Goal: Find specific page/section: Find specific page/section

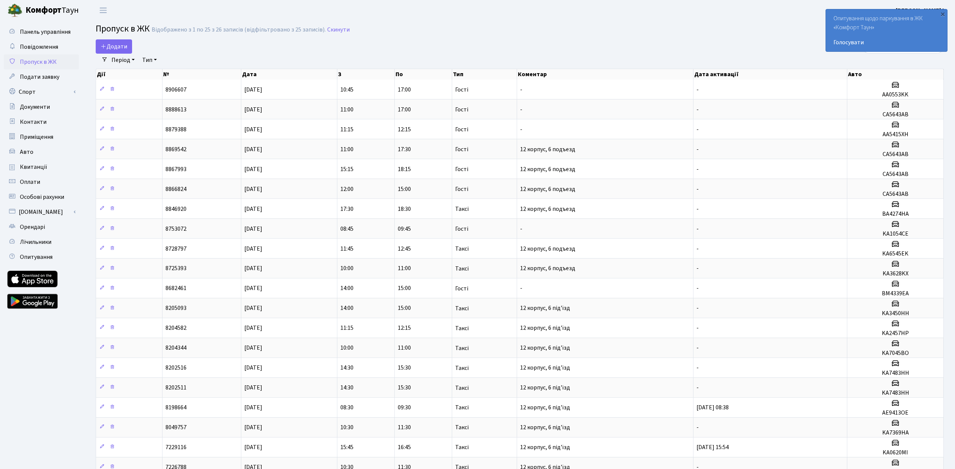
select select "25"
click at [38, 166] on span "Квитанції" at bounding box center [33, 167] width 27 height 8
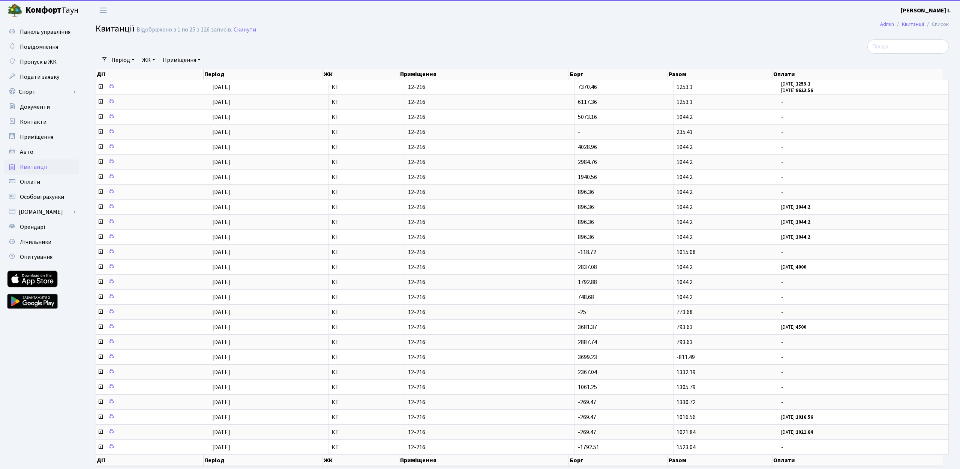
select select "25"
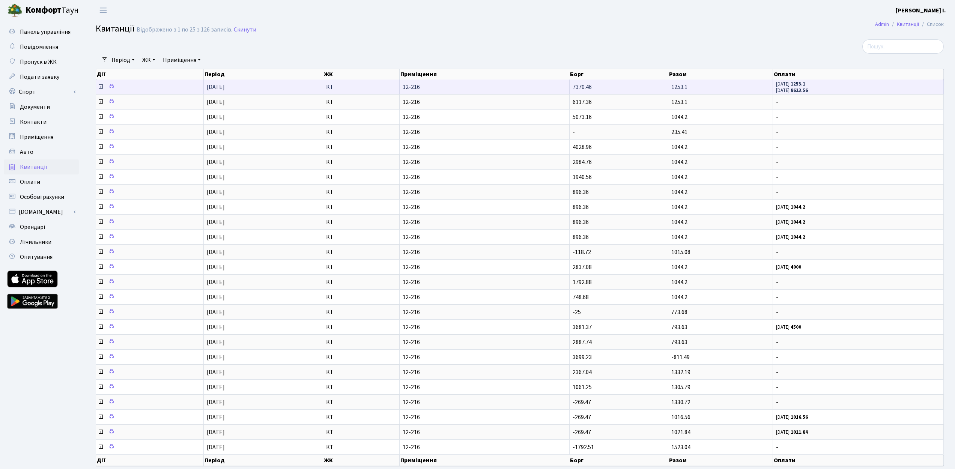
click at [98, 87] on icon at bounding box center [101, 87] width 6 height 6
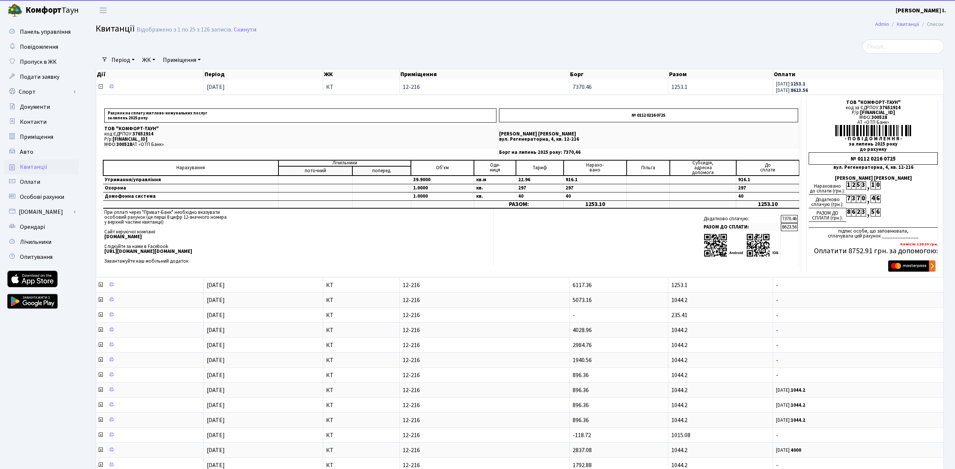
click at [102, 88] on icon at bounding box center [101, 87] width 6 height 6
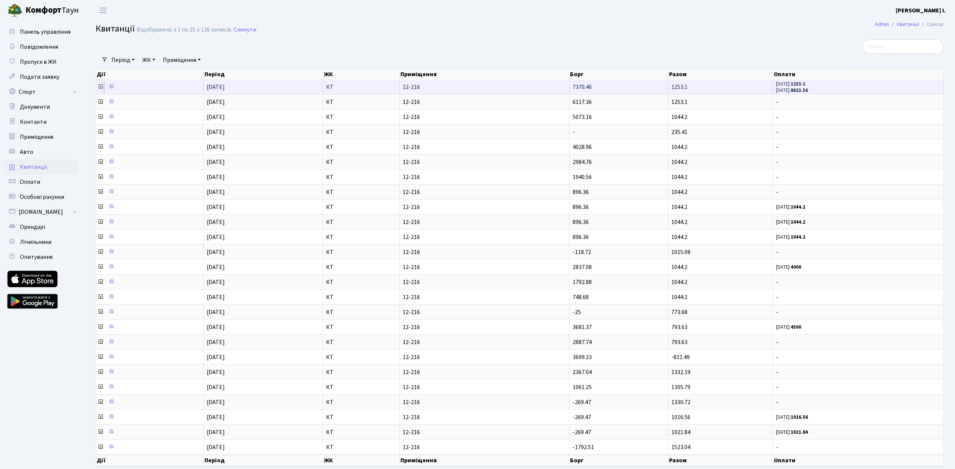
click at [102, 88] on icon at bounding box center [101, 87] width 6 height 6
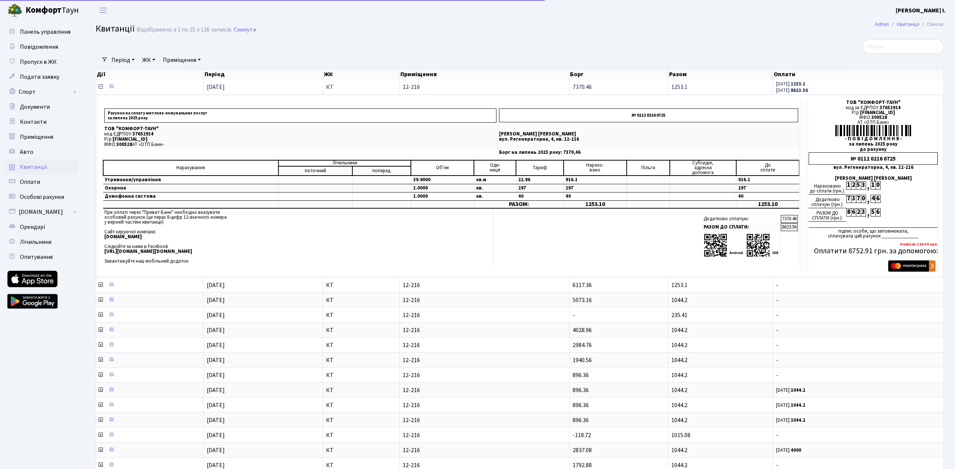
click at [99, 86] on icon at bounding box center [101, 87] width 6 height 6
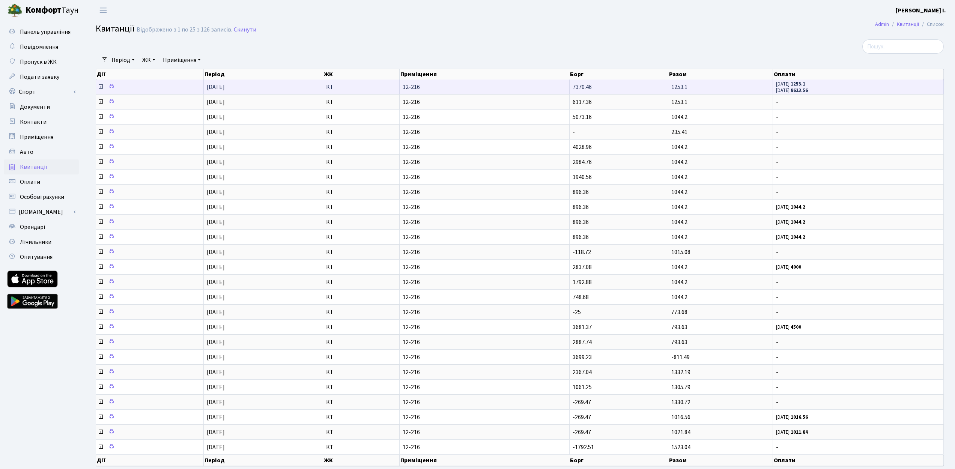
click at [101, 86] on icon at bounding box center [101, 87] width 6 height 6
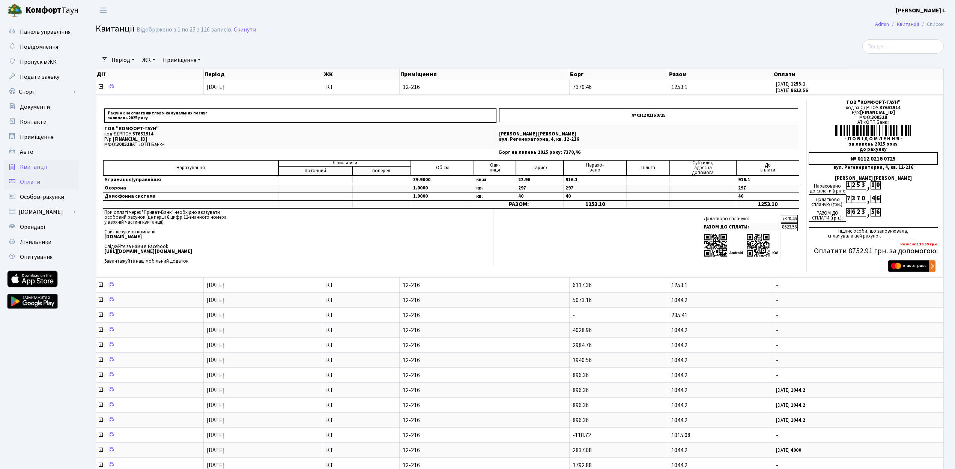
click at [34, 180] on span "Оплати" at bounding box center [30, 182] width 20 height 8
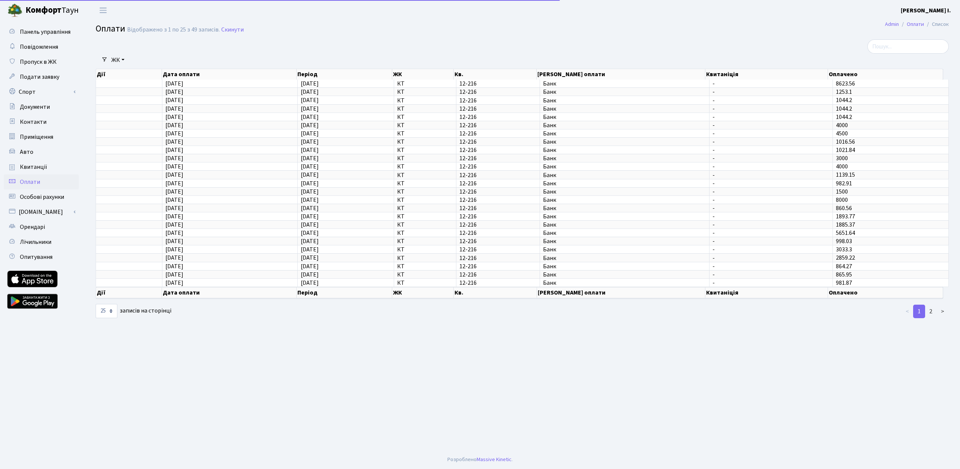
select select "25"
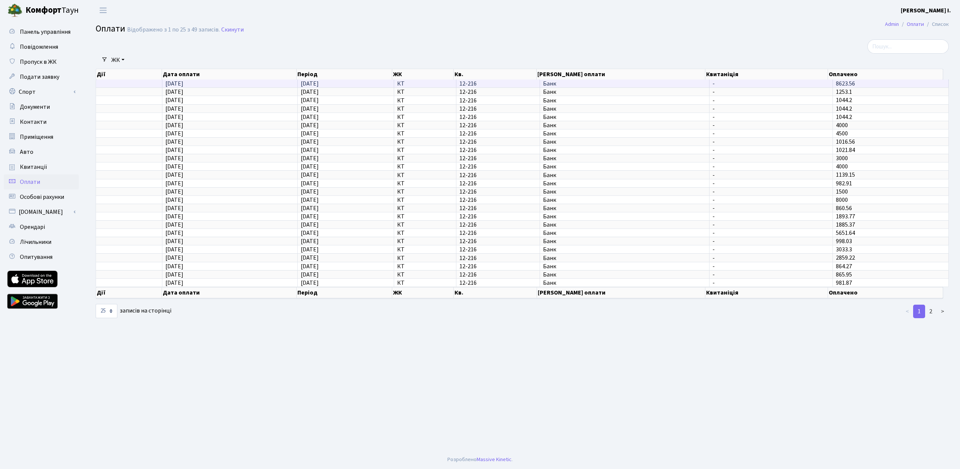
click at [182, 87] on span "16.08.2025" at bounding box center [174, 84] width 18 height 8
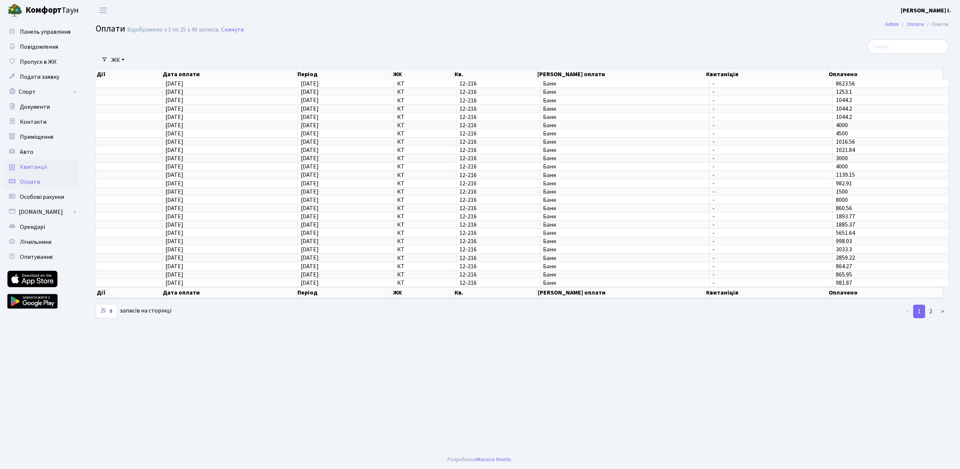
click at [30, 166] on span "Квитанції" at bounding box center [33, 167] width 27 height 8
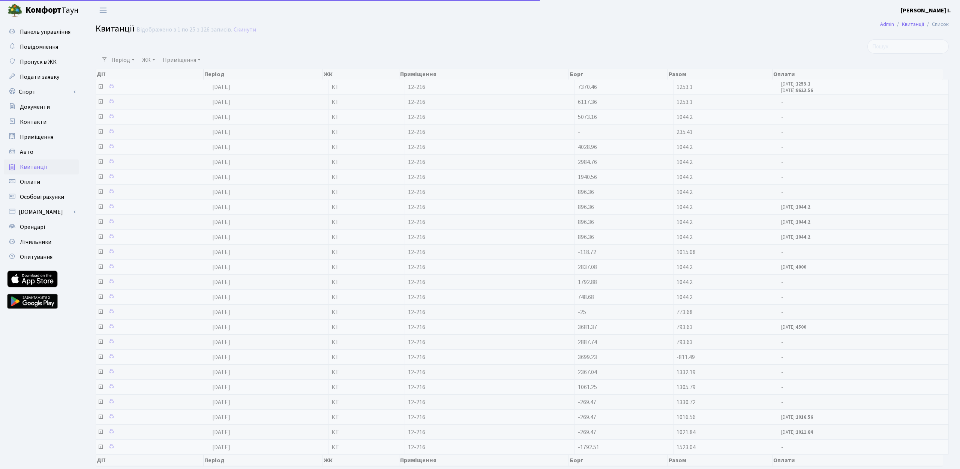
select select "25"
